Goal: Navigation & Orientation: Understand site structure

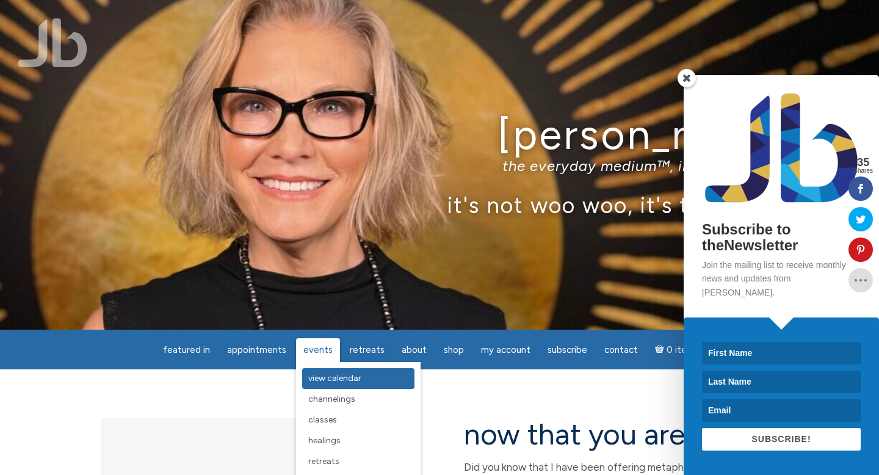
click at [328, 383] on span "View Calendar" at bounding box center [334, 378] width 53 height 10
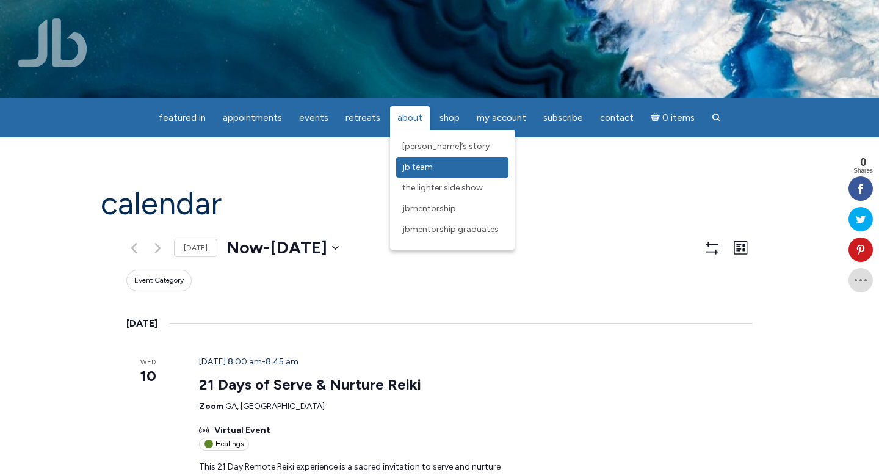
click at [414, 163] on span "JB Team" at bounding box center [417, 167] width 31 height 10
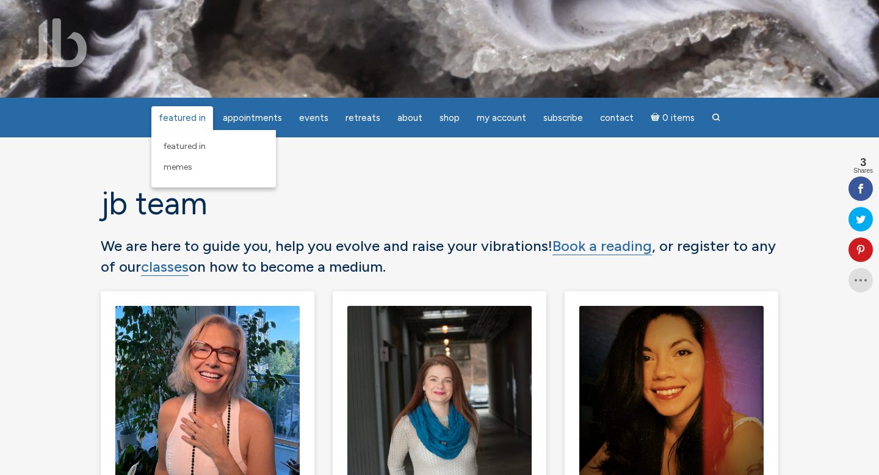
click at [195, 114] on span "featured in" at bounding box center [182, 117] width 47 height 11
